Goal: Find contact information: Find contact information

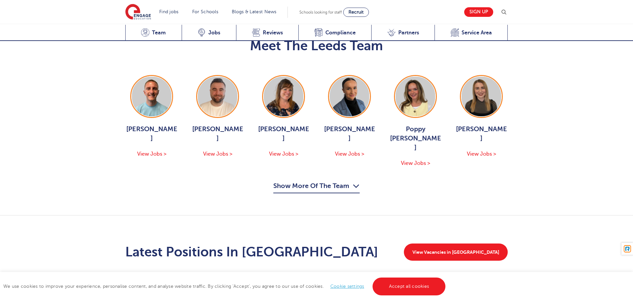
scroll to position [724, 0]
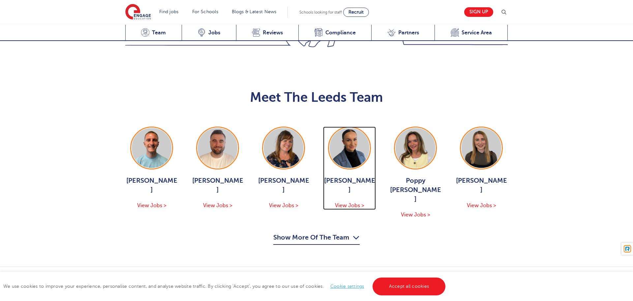
click at [347, 128] on img at bounding box center [350, 148] width 40 height 40
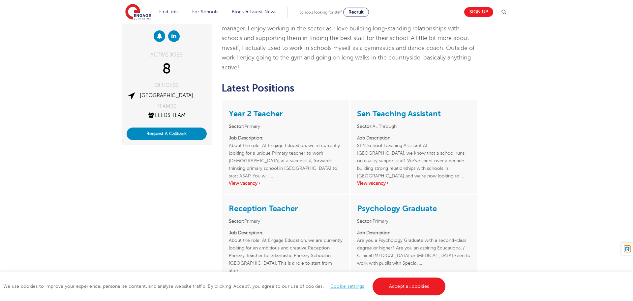
scroll to position [125, 0]
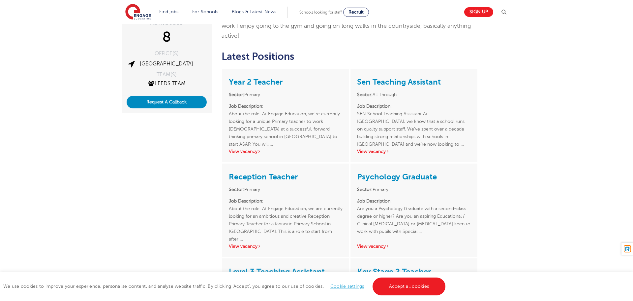
click at [558, 124] on div "[PERSON_NAME] ACTIVE JOBS 8 OFFICE(S) Leeds TEAM(S) Leeds Team Request A Callba…" at bounding box center [316, 228] width 633 height 557
click at [566, 126] on div "Holly Johnson ACTIVE JOBS 8 OFFICE(S) Leeds TEAM(S) Leeds Team Request A Callba…" at bounding box center [316, 228] width 633 height 557
